Goal: Information Seeking & Learning: Learn about a topic

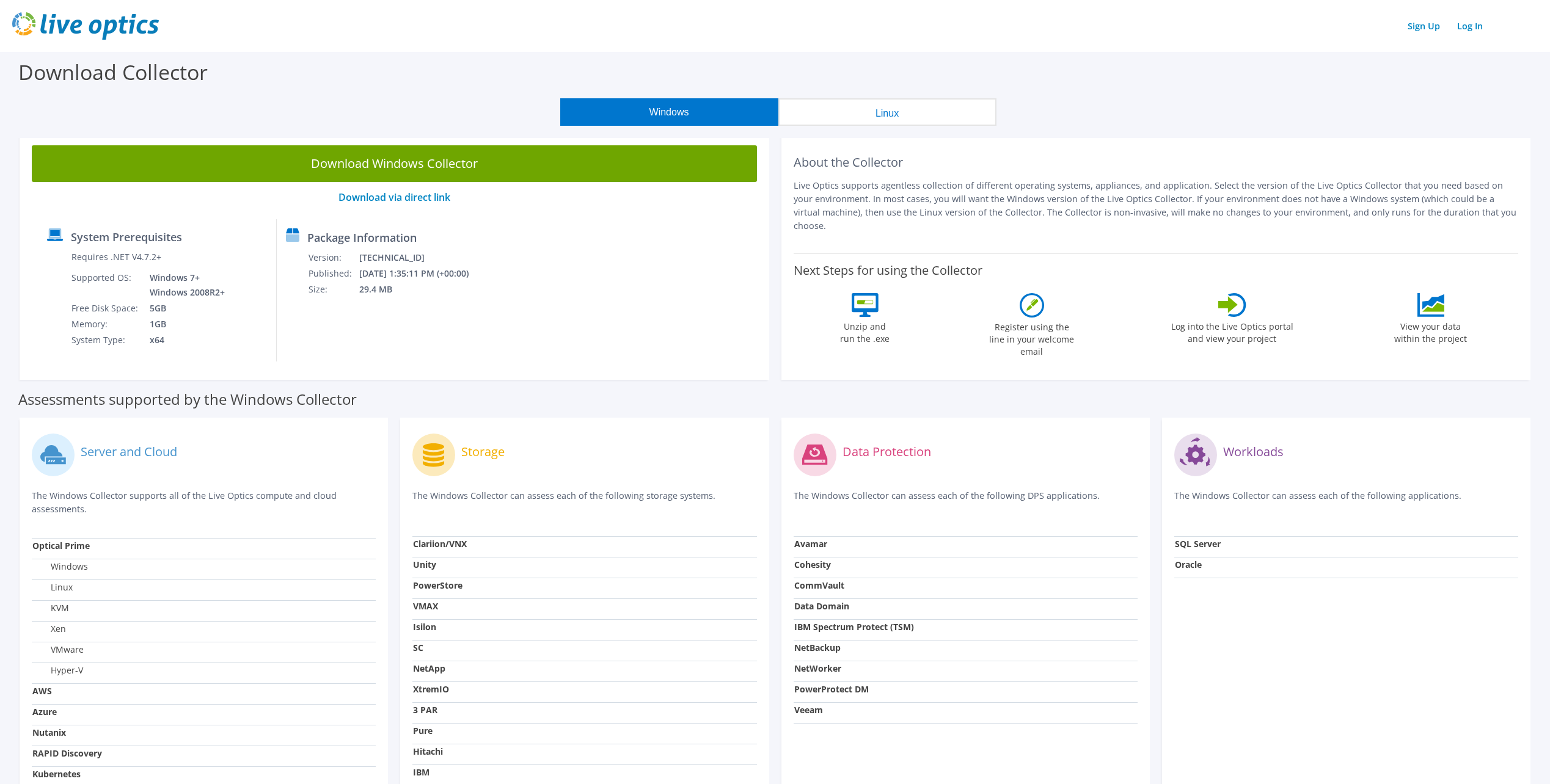
click at [101, 25] on img at bounding box center [85, 26] width 146 height 27
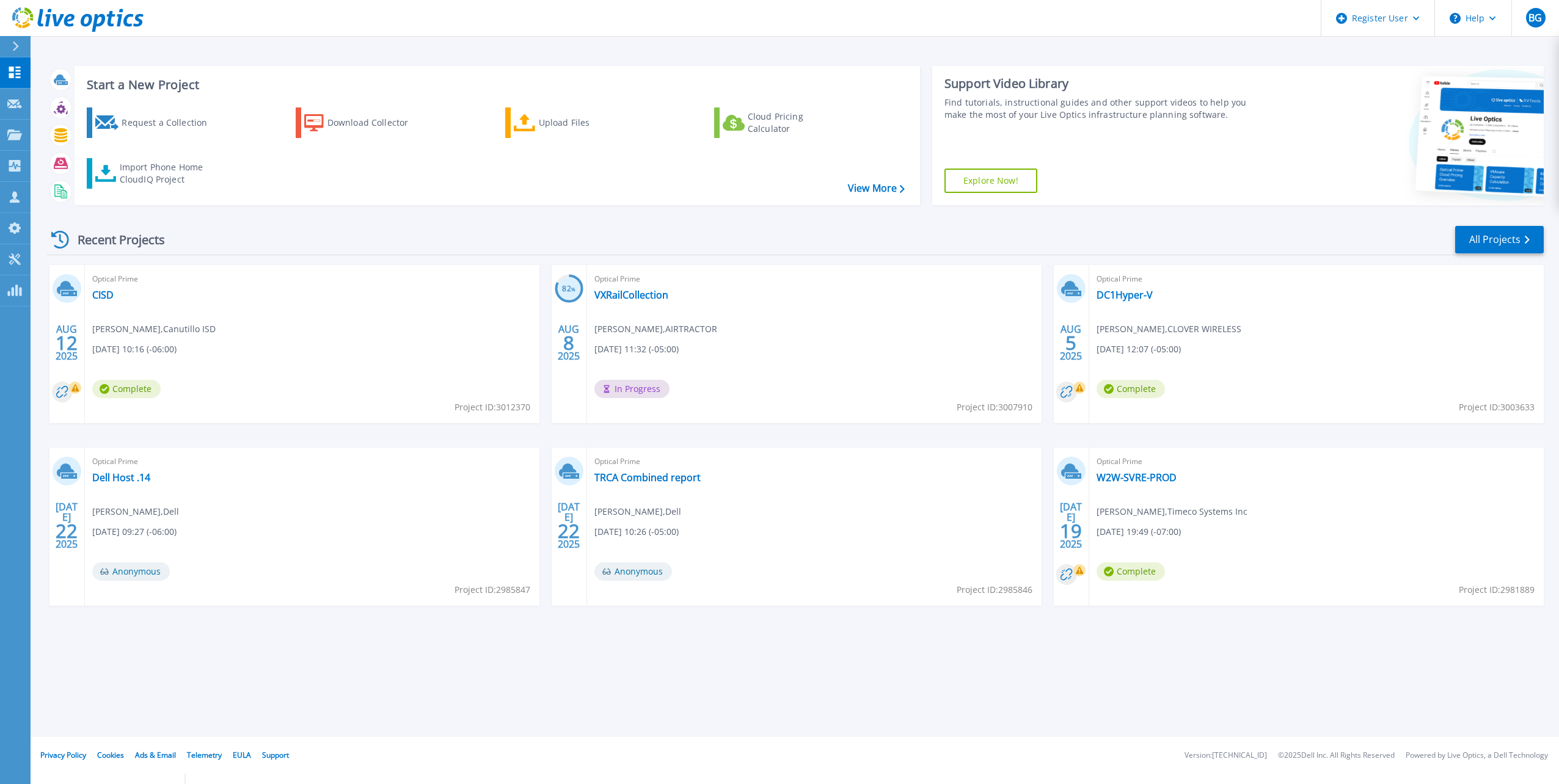
drag, startPoint x: 0, startPoint y: 0, endPoint x: 572, endPoint y: 44, distance: 573.7
click at [572, 44] on div "Start a New Project Request a Collection Download Collector Upload Files Cloud …" at bounding box center [794, 368] width 1528 height 737
click at [108, 292] on link "CISD" at bounding box center [103, 295] width 21 height 12
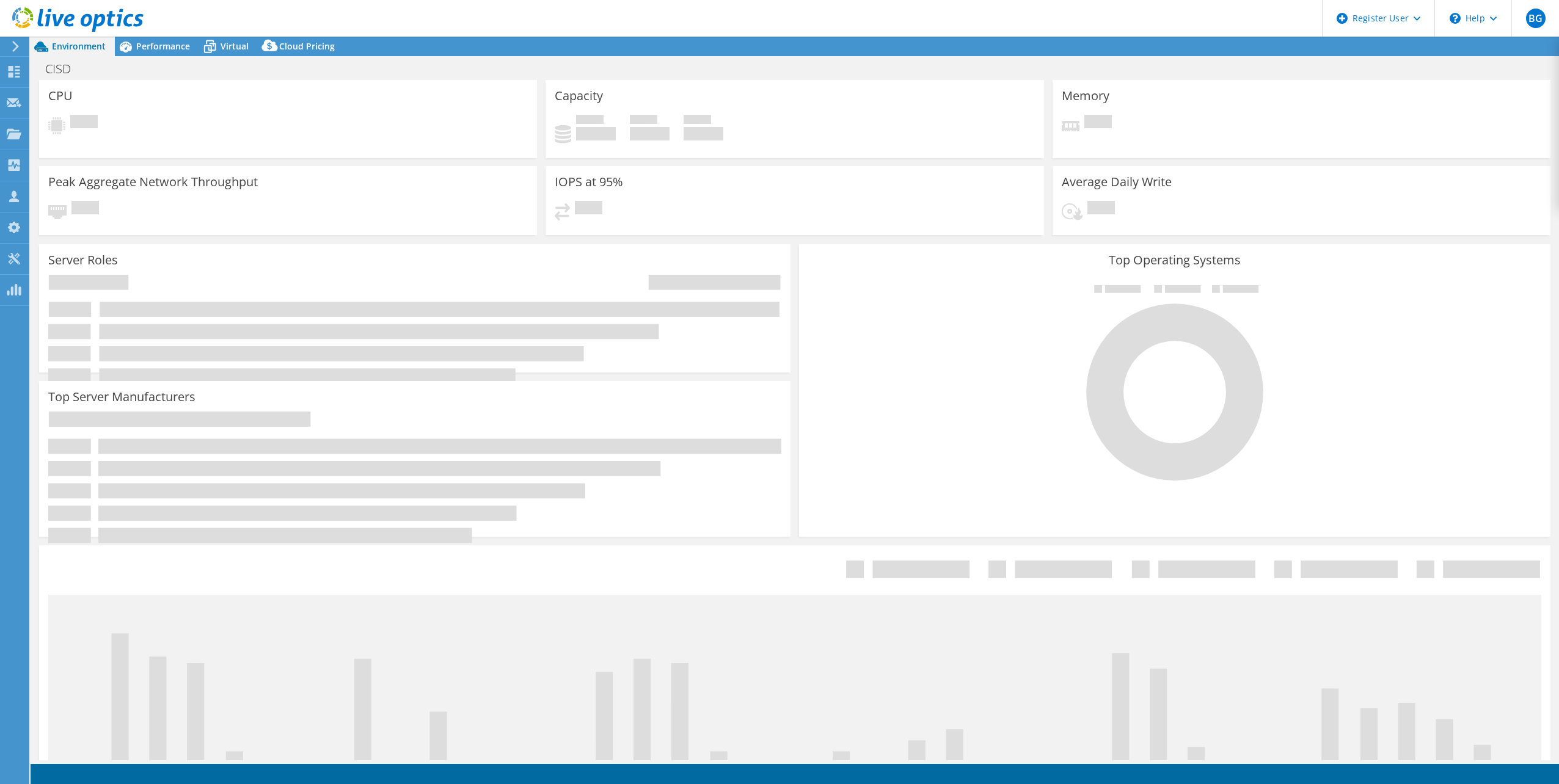
select select "USD"
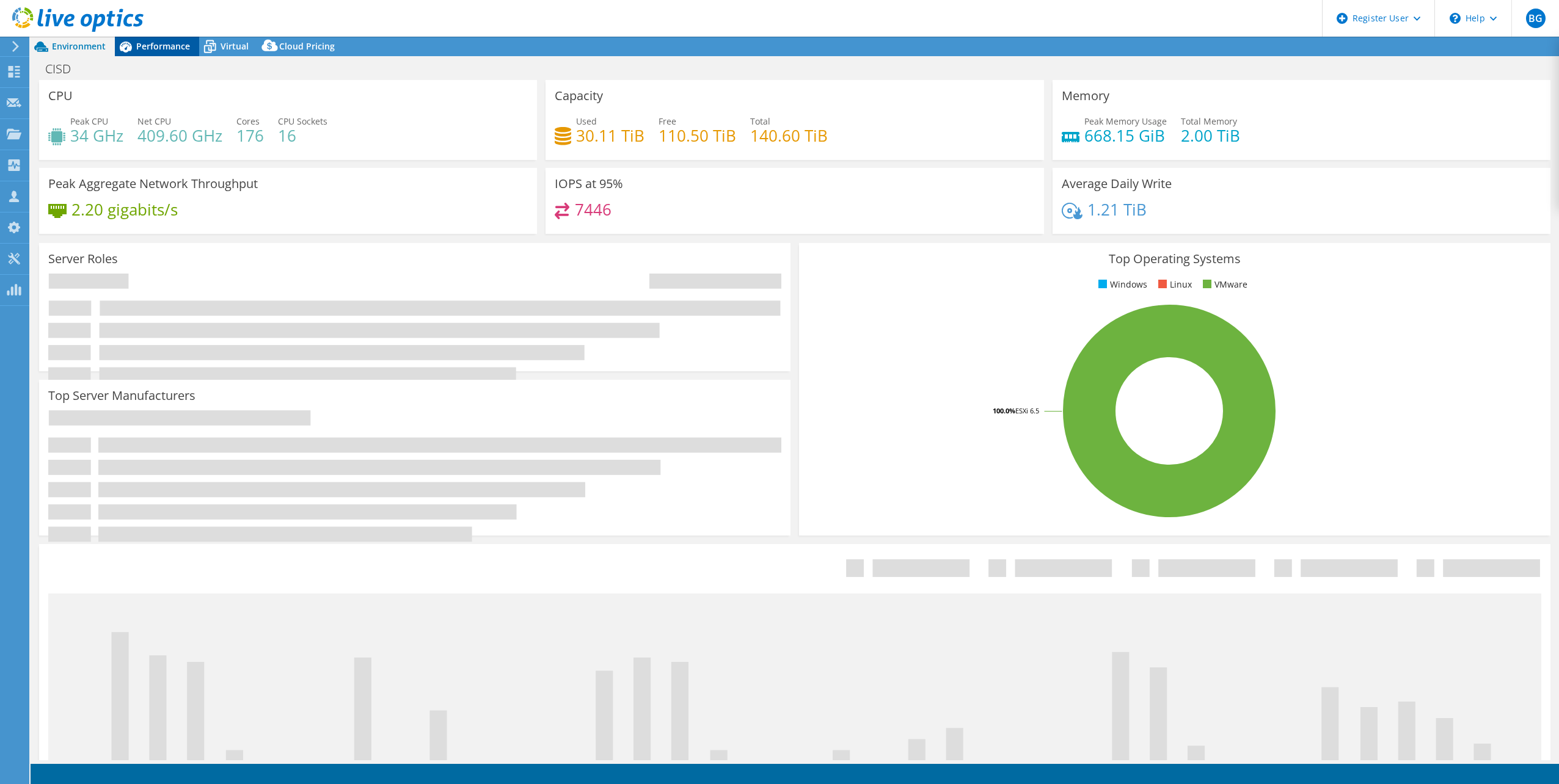
click at [176, 46] on span "Performance" at bounding box center [162, 46] width 54 height 12
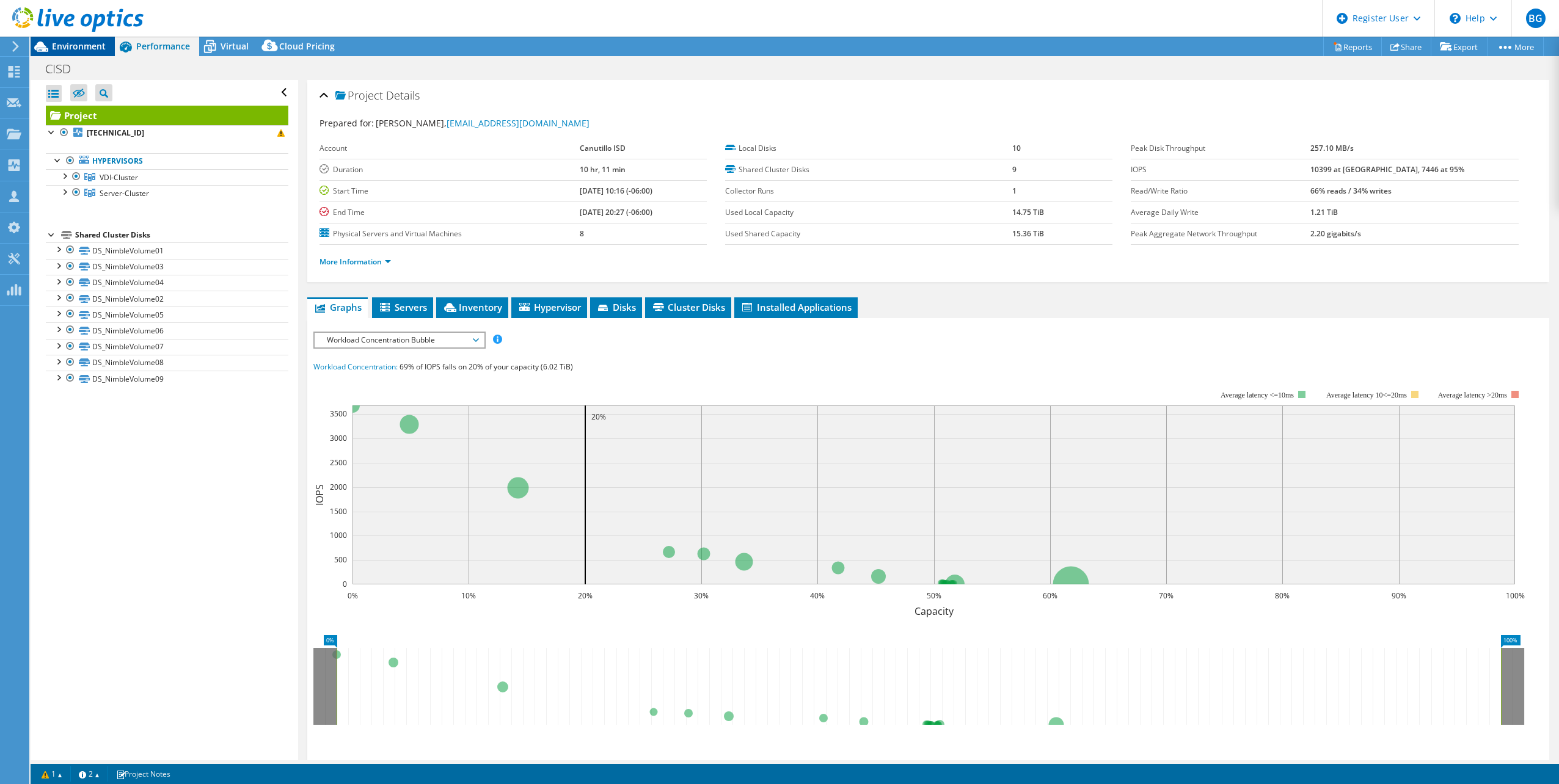
click at [57, 44] on span "Environment" at bounding box center [79, 46] width 54 height 12
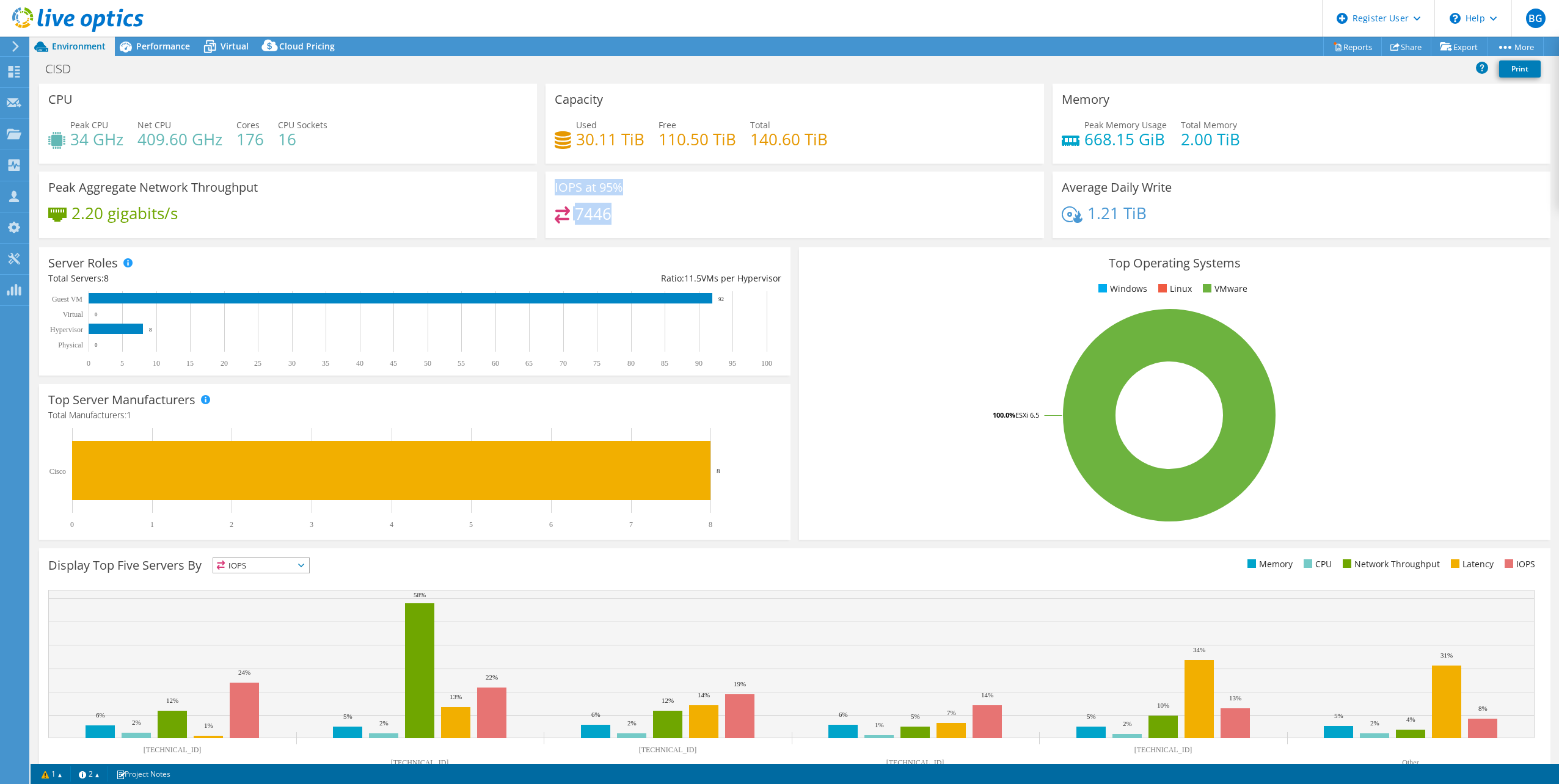
drag, startPoint x: 626, startPoint y: 217, endPoint x: 559, endPoint y: 176, distance: 78.5
click at [559, 176] on div "IOPS at 95% 7446" at bounding box center [794, 205] width 498 height 67
drag, startPoint x: 559, startPoint y: 176, endPoint x: 818, endPoint y: 137, distance: 261.9
click at [818, 137] on div "Capacity Used 30.11 TiB Free 110.50 TiB Total 140.60 TiB" at bounding box center [794, 124] width 498 height 80
drag, startPoint x: 818, startPoint y: 137, endPoint x: 844, endPoint y: 141, distance: 26.3
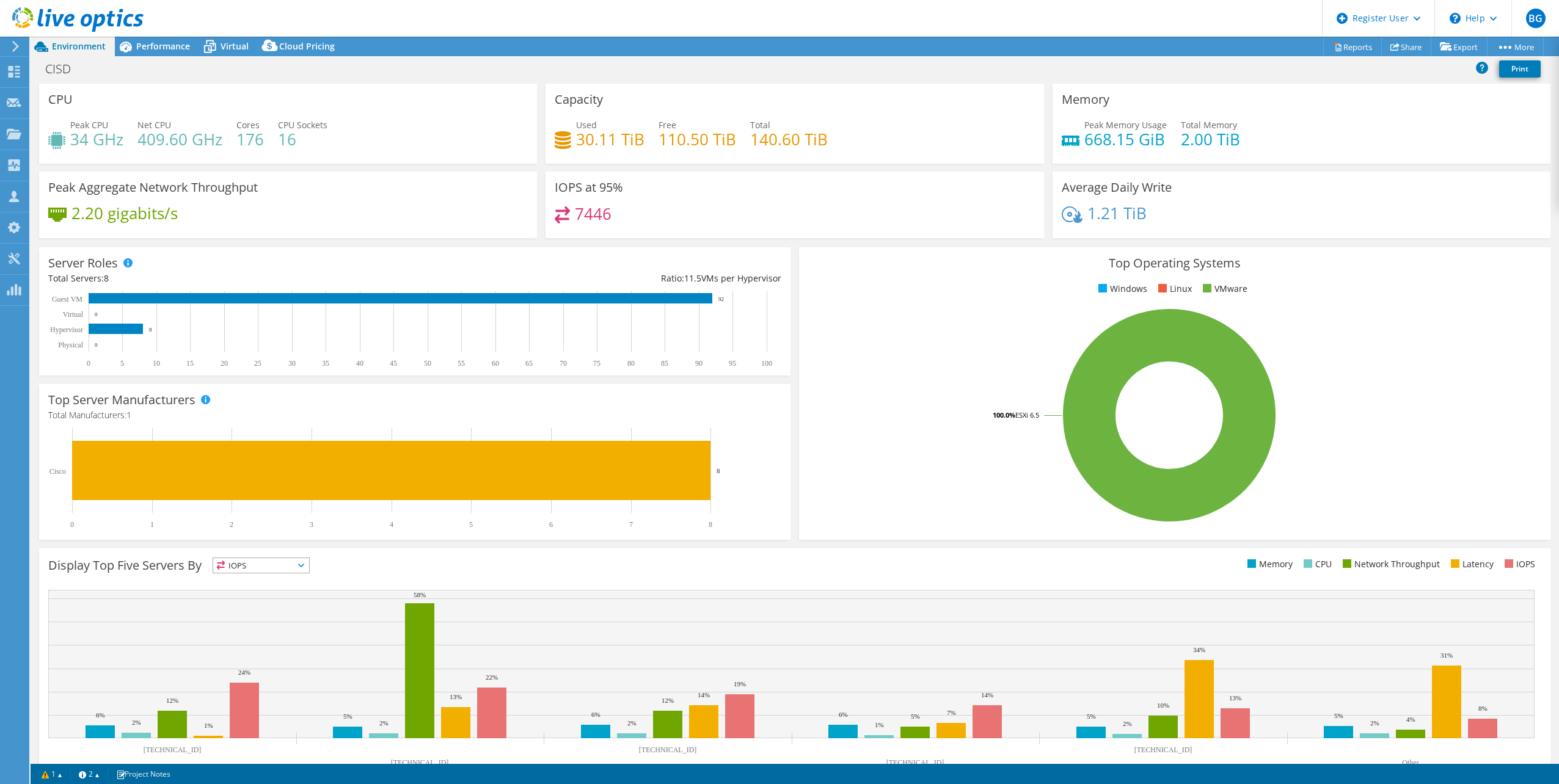
click at [844, 141] on div "Used 30.11 TiB Free 110.50 TiB Total 140.60 TiB" at bounding box center [794, 139] width 480 height 39
drag, startPoint x: 823, startPoint y: 141, endPoint x: 555, endPoint y: 101, distance: 271.0
click at [555, 101] on div "Capacity Used 30.11 TiB Free 110.50 TiB Total 140.60 TiB" at bounding box center [794, 124] width 498 height 80
drag, startPoint x: 555, startPoint y: 101, endPoint x: 463, endPoint y: 129, distance: 96.2
click at [468, 129] on div "Peak CPU 34 GHz Net CPU 409.60 GHz Cores 176 CPU Sockets 16" at bounding box center [287, 139] width 480 height 39
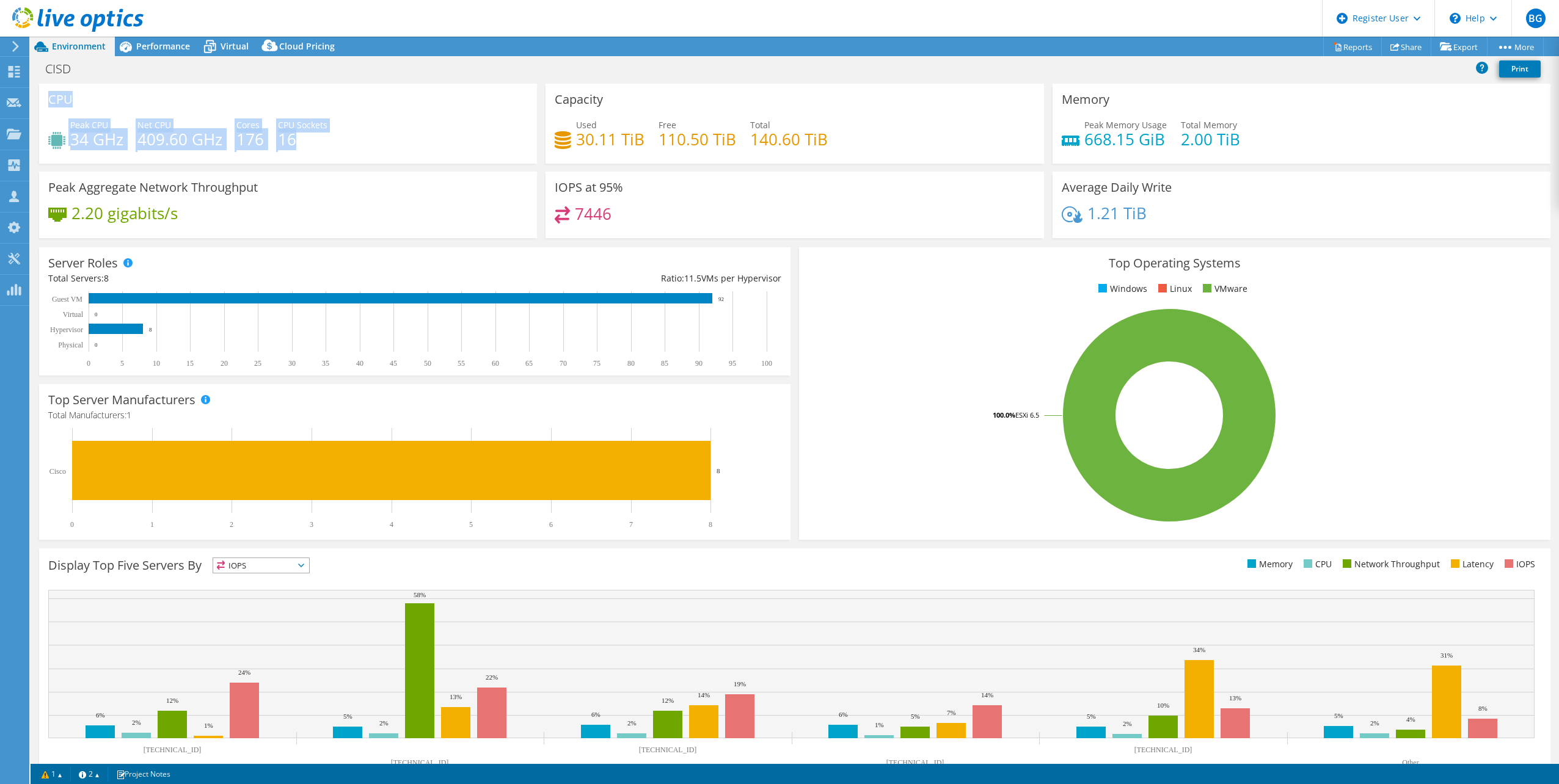
drag, startPoint x: 334, startPoint y: 144, endPoint x: 51, endPoint y: 102, distance: 286.1
click at [51, 102] on div "CPU Peak CPU 34 GHz Net CPU 409.60 GHz Cores 176 CPU Sockets 16" at bounding box center [288, 124] width 498 height 80
click at [236, 93] on div "CPU Peak CPU 34 GHz Net CPU 409.60 GHz Cores 176 CPU Sockets 16" at bounding box center [288, 124] width 498 height 80
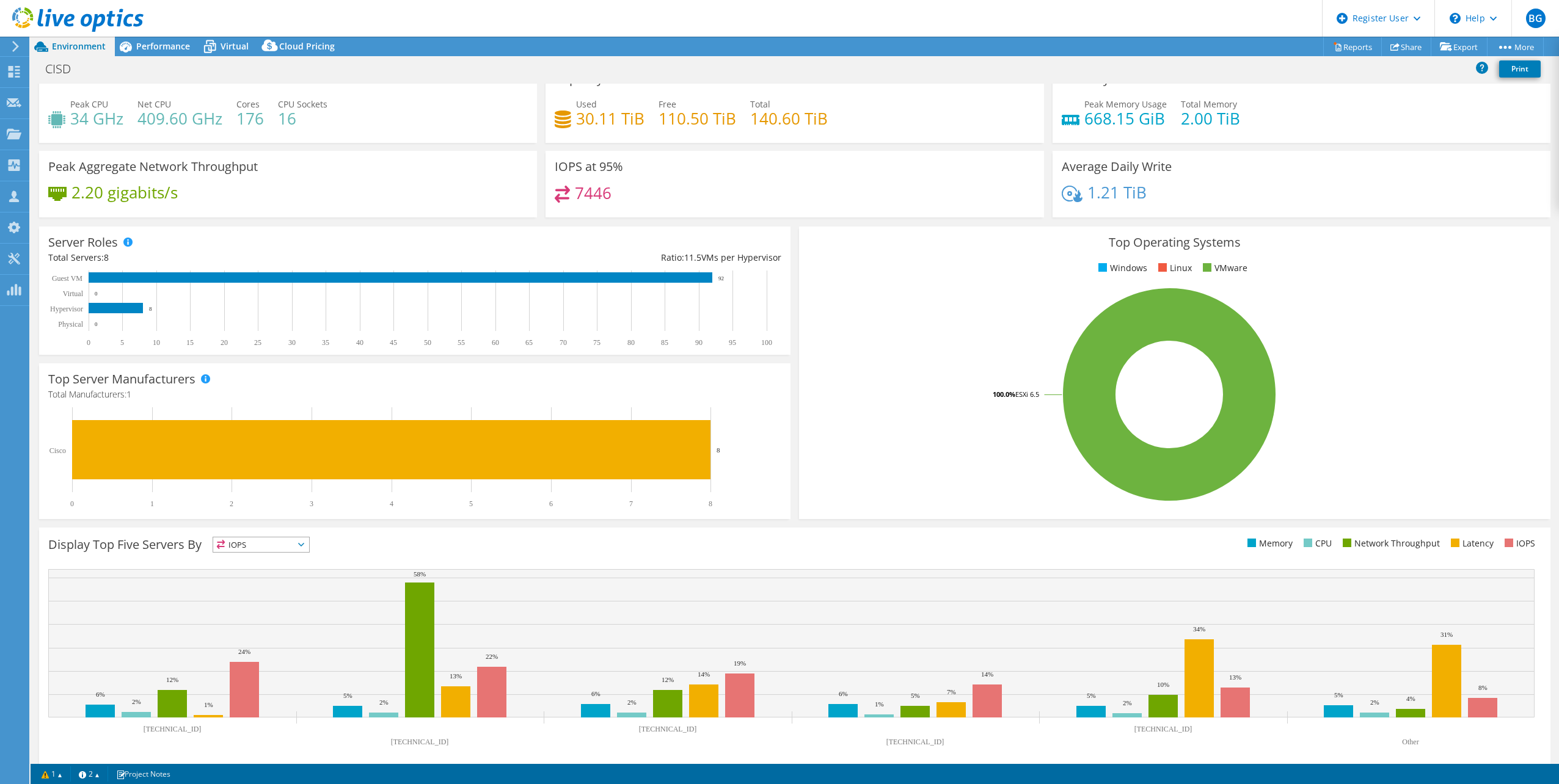
scroll to position [31, 0]
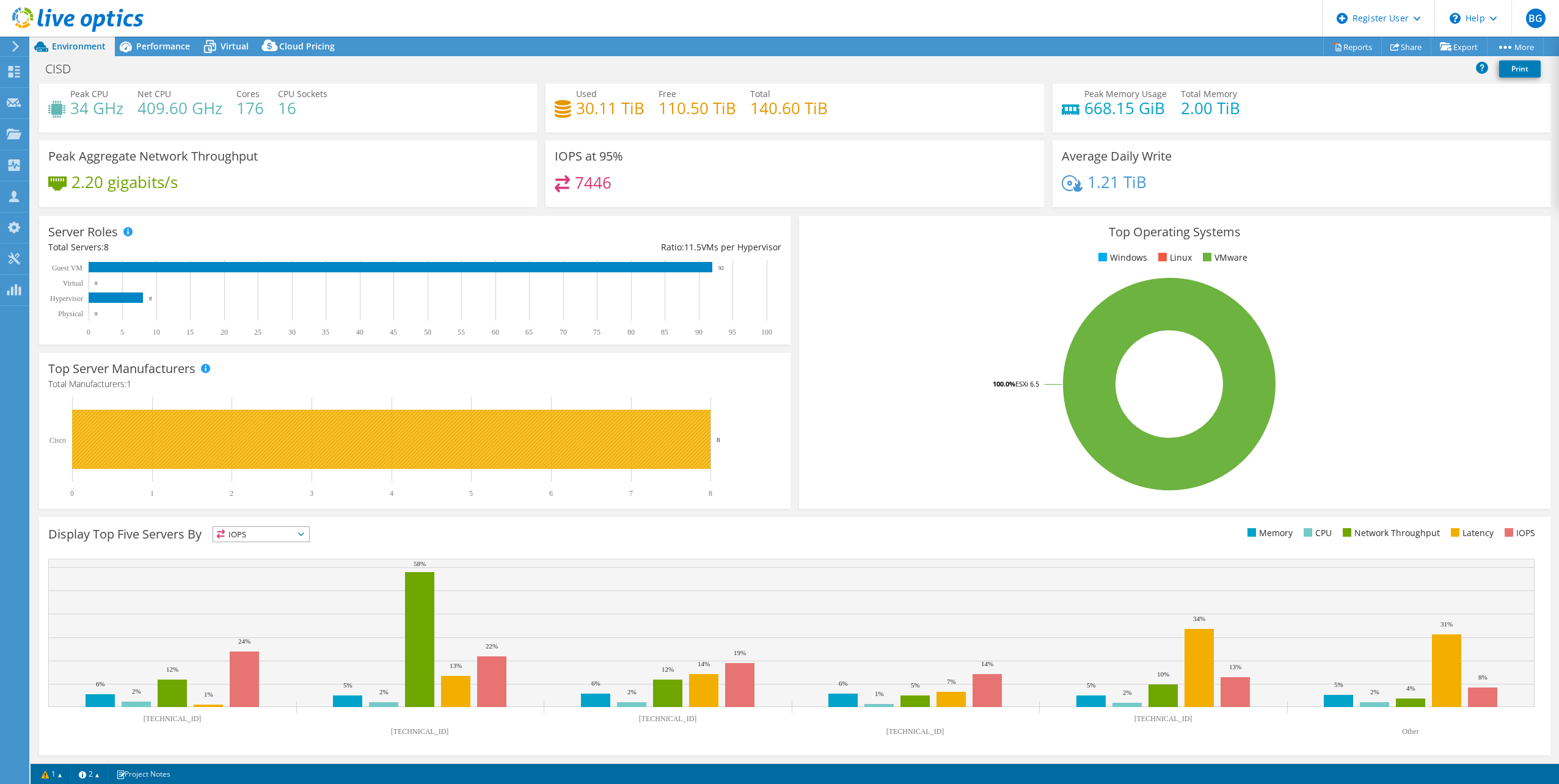
click at [613, 437] on rect at bounding box center [391, 439] width 639 height 59
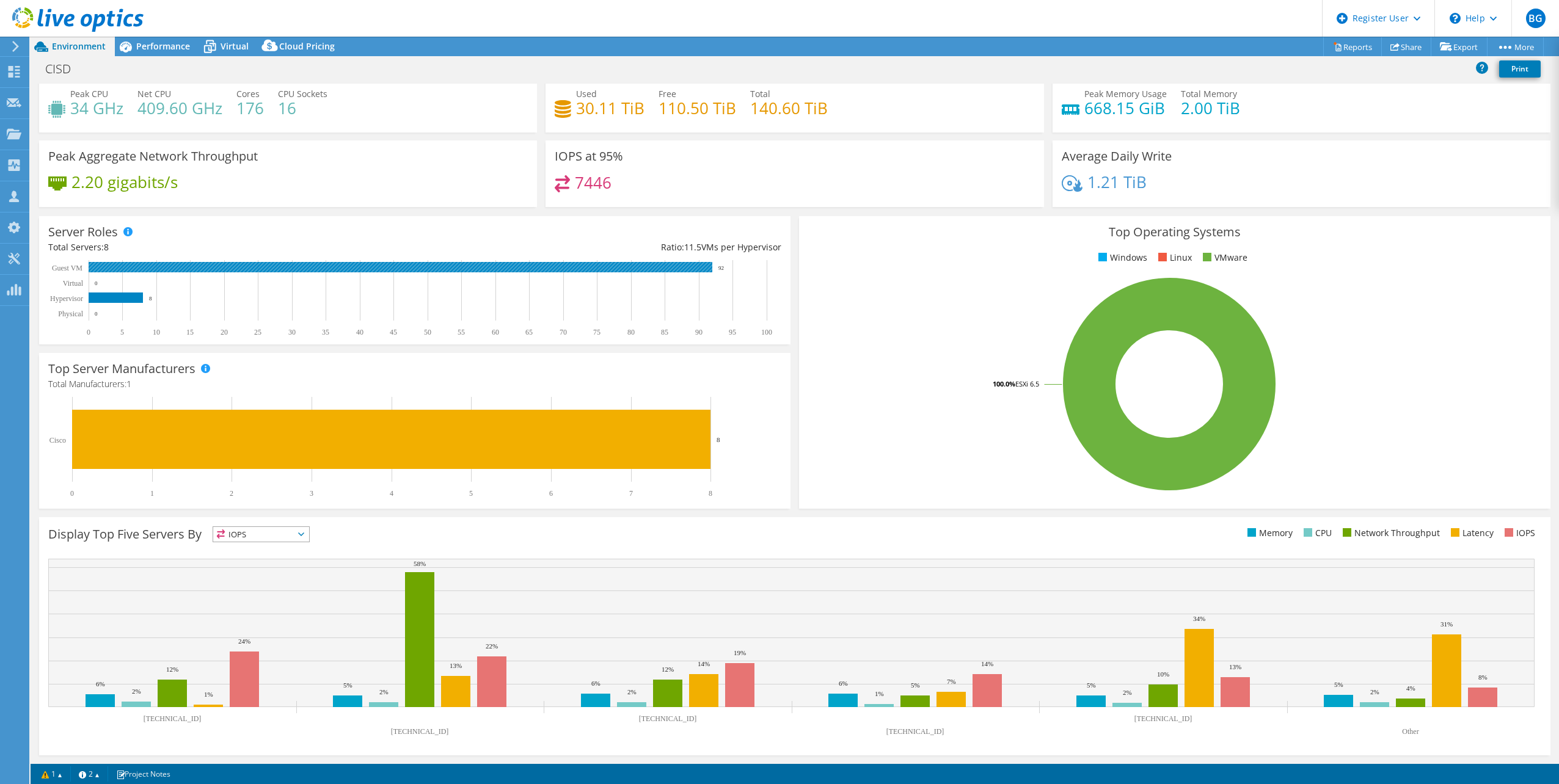
click at [622, 265] on rect at bounding box center [400, 267] width 623 height 10
click at [120, 294] on rect at bounding box center [116, 298] width 55 height 10
